Goal: Book appointment/travel/reservation

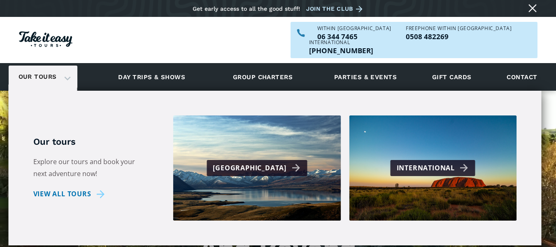
click at [68, 65] on div "Our tours" at bounding box center [43, 76] width 69 height 23
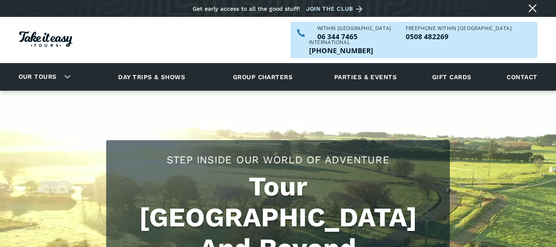
click at [66, 65] on div "Our tours" at bounding box center [43, 76] width 69 height 23
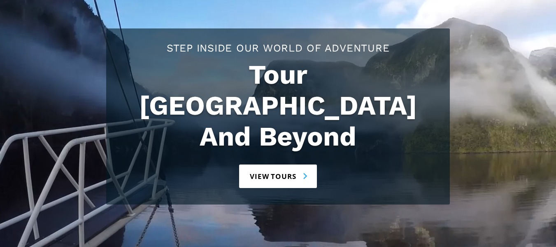
scroll to position [35, 0]
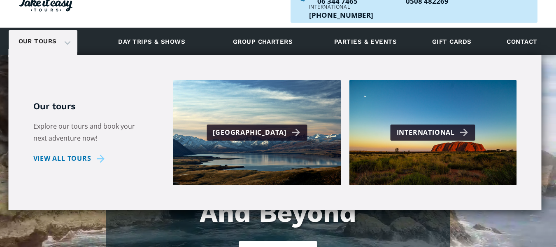
click at [77, 53] on div "Our tours Our tours Explore our tours and book your next adventure now! View al…" at bounding box center [43, 41] width 69 height 23
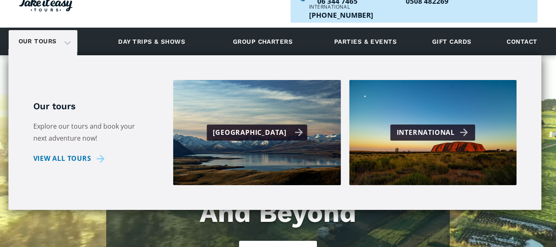
click at [233, 126] on div "[GEOGRAPHIC_DATA]" at bounding box center [258, 132] width 90 height 12
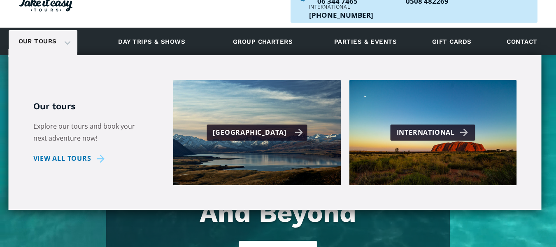
click at [233, 126] on div "[GEOGRAPHIC_DATA]" at bounding box center [258, 132] width 90 height 12
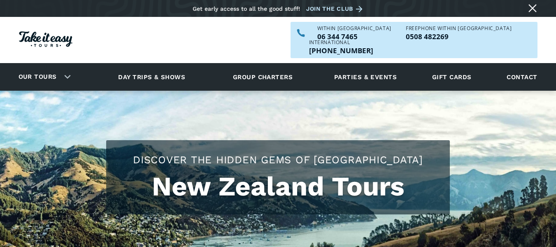
checkbox input "true"
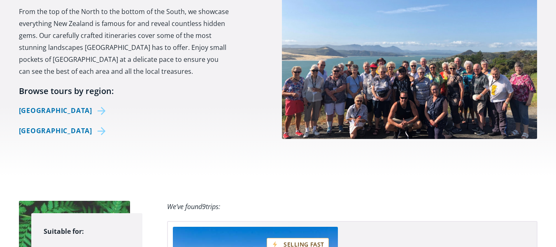
scroll to position [378, 0]
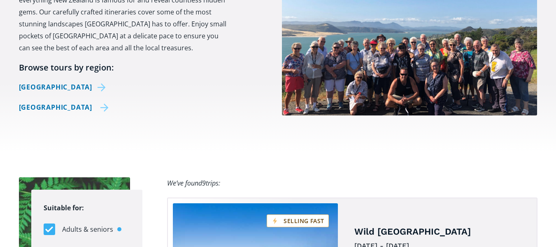
click at [56, 101] on link "[GEOGRAPHIC_DATA]" at bounding box center [64, 107] width 90 height 12
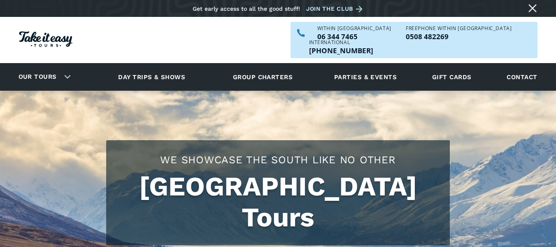
drag, startPoint x: 560, startPoint y: 15, endPoint x: 562, endPoint y: -10, distance: 25.2
click at [556, 0] on html "Skip to content Get early access to all the good stuff! Join the club Our tours…" at bounding box center [278, 123] width 556 height 247
